Goal: Navigation & Orientation: Find specific page/section

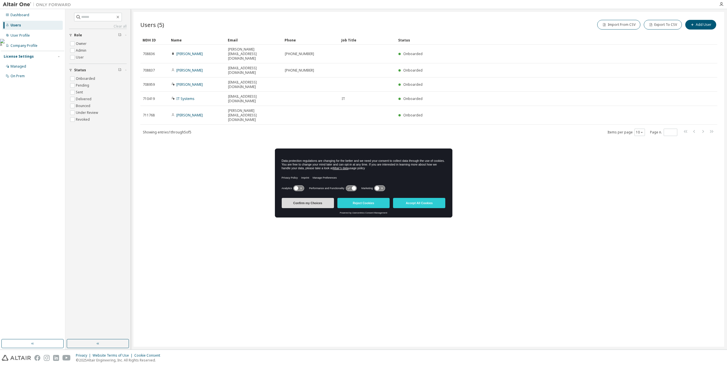
click at [309, 204] on button "Confirm my Choices" at bounding box center [308, 203] width 52 height 10
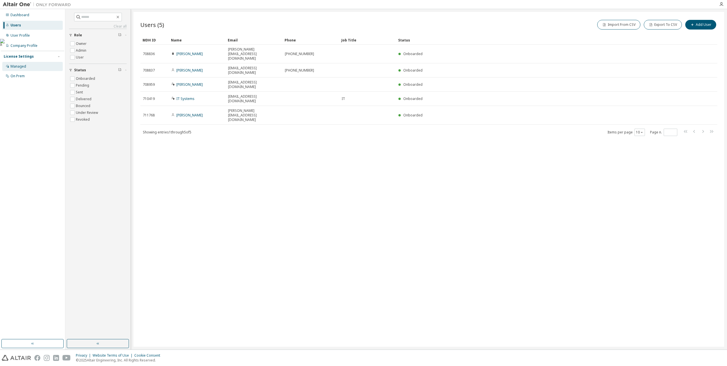
click at [26, 65] on div "Managed" at bounding box center [19, 66] width 16 height 5
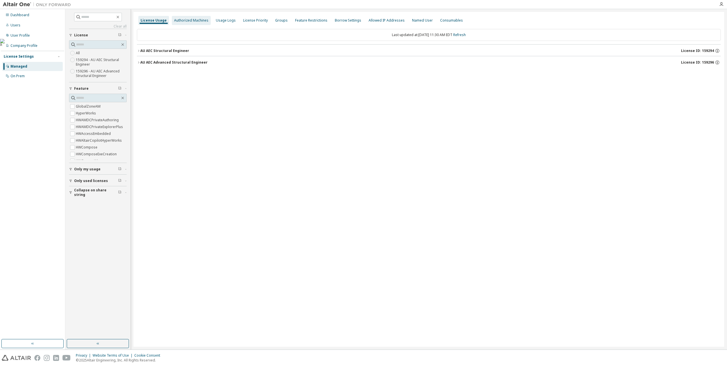
click at [196, 21] on div "Authorized Machines" at bounding box center [191, 20] width 34 height 5
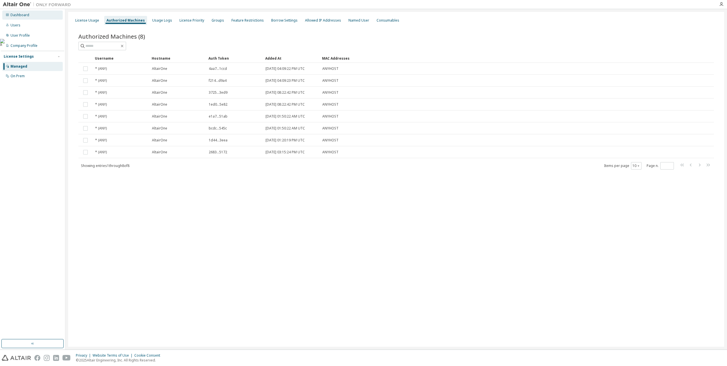
click at [25, 16] on div "Dashboard" at bounding box center [20, 15] width 19 height 5
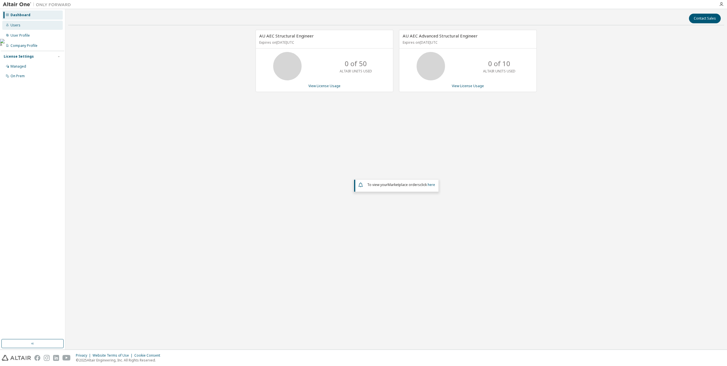
click at [19, 26] on div "Users" at bounding box center [16, 25] width 10 height 5
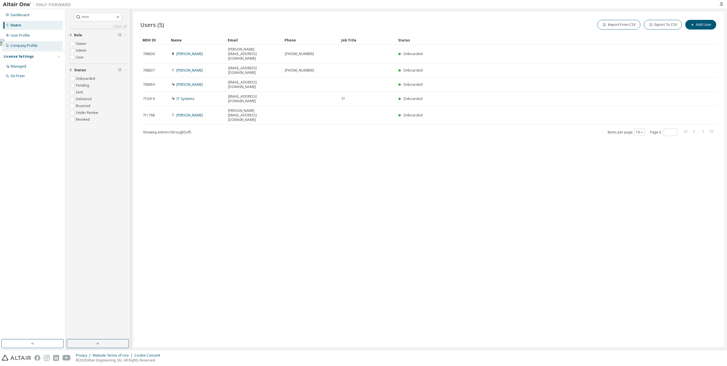
click at [22, 45] on div "Company Profile" at bounding box center [24, 45] width 27 height 5
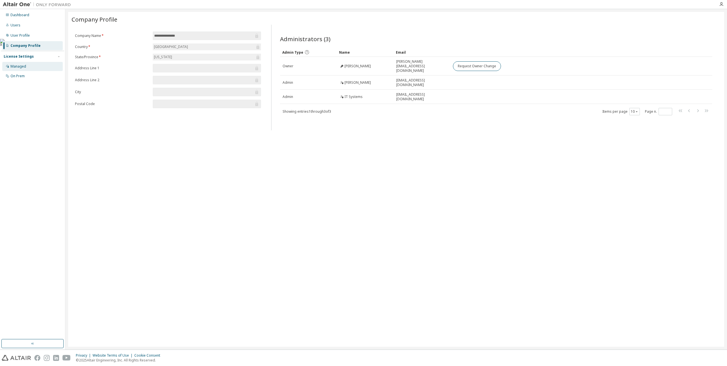
click at [22, 66] on div "Managed" at bounding box center [19, 66] width 16 height 5
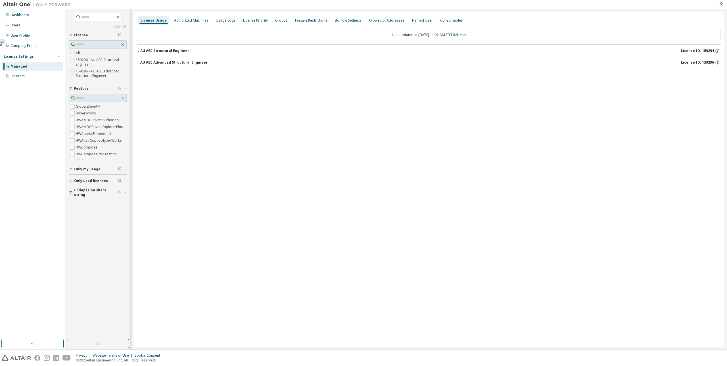
click at [138, 51] on icon "button" at bounding box center [138, 50] width 3 height 3
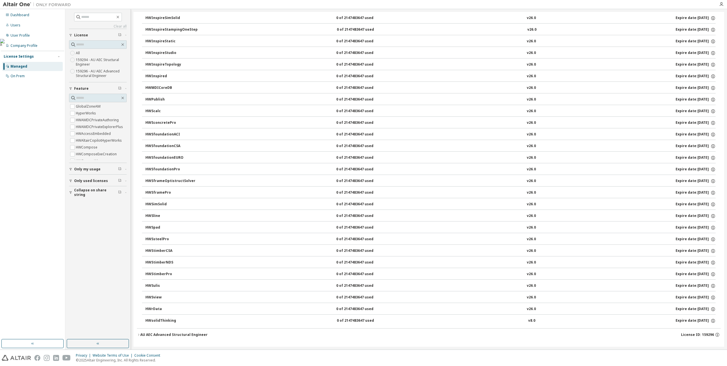
scroll to position [406, 0]
click at [70, 181] on icon "button" at bounding box center [70, 180] width 3 height 3
click at [21, 77] on div "On Prem" at bounding box center [18, 76] width 14 height 5
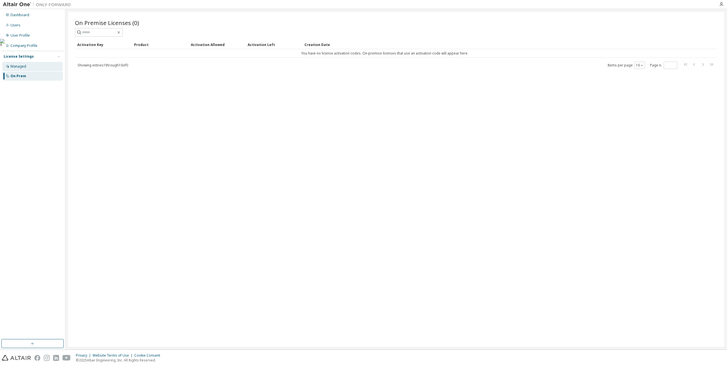
click at [21, 67] on div "Managed" at bounding box center [19, 66] width 16 height 5
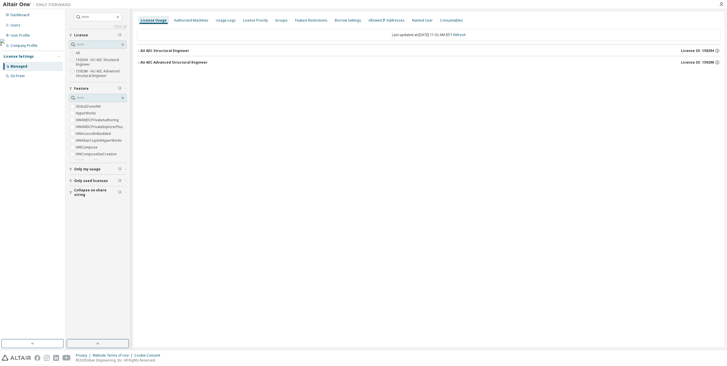
click at [139, 63] on icon "button" at bounding box center [138, 62] width 3 height 3
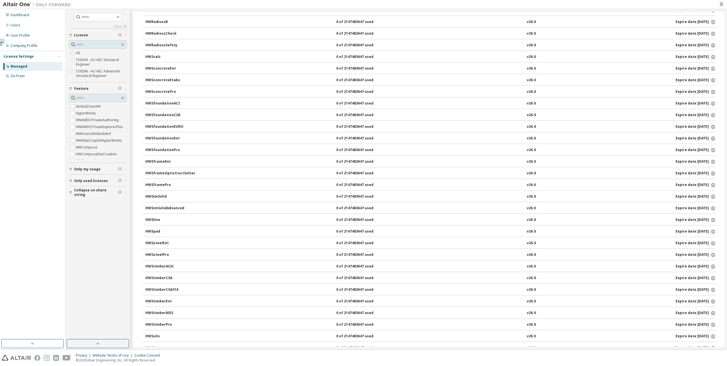
scroll to position [1023, 0]
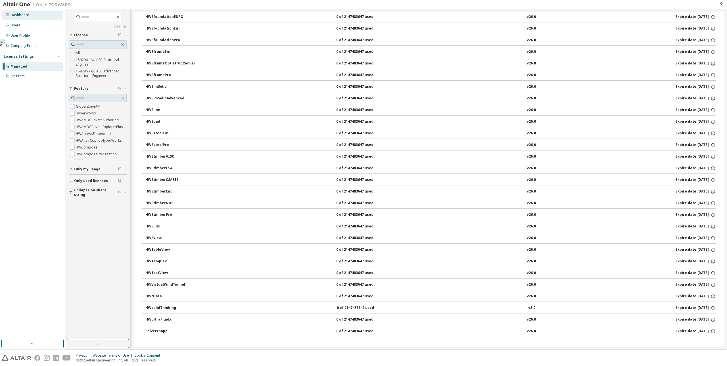
click at [22, 14] on div "Dashboard" at bounding box center [20, 15] width 19 height 5
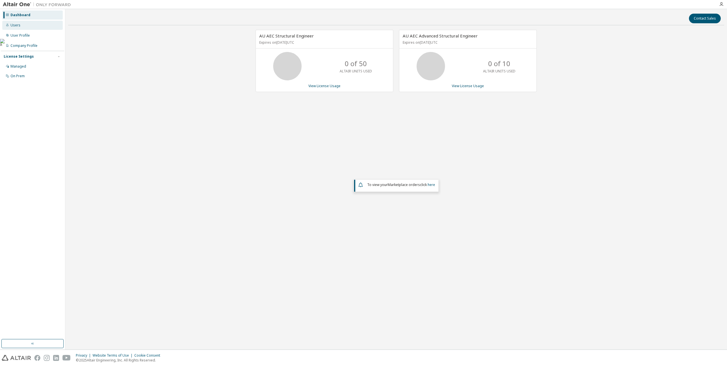
click at [15, 26] on div "Users" at bounding box center [16, 25] width 10 height 5
click at [431, 186] on link "here" at bounding box center [431, 184] width 7 height 5
